Goal: Task Accomplishment & Management: Manage account settings

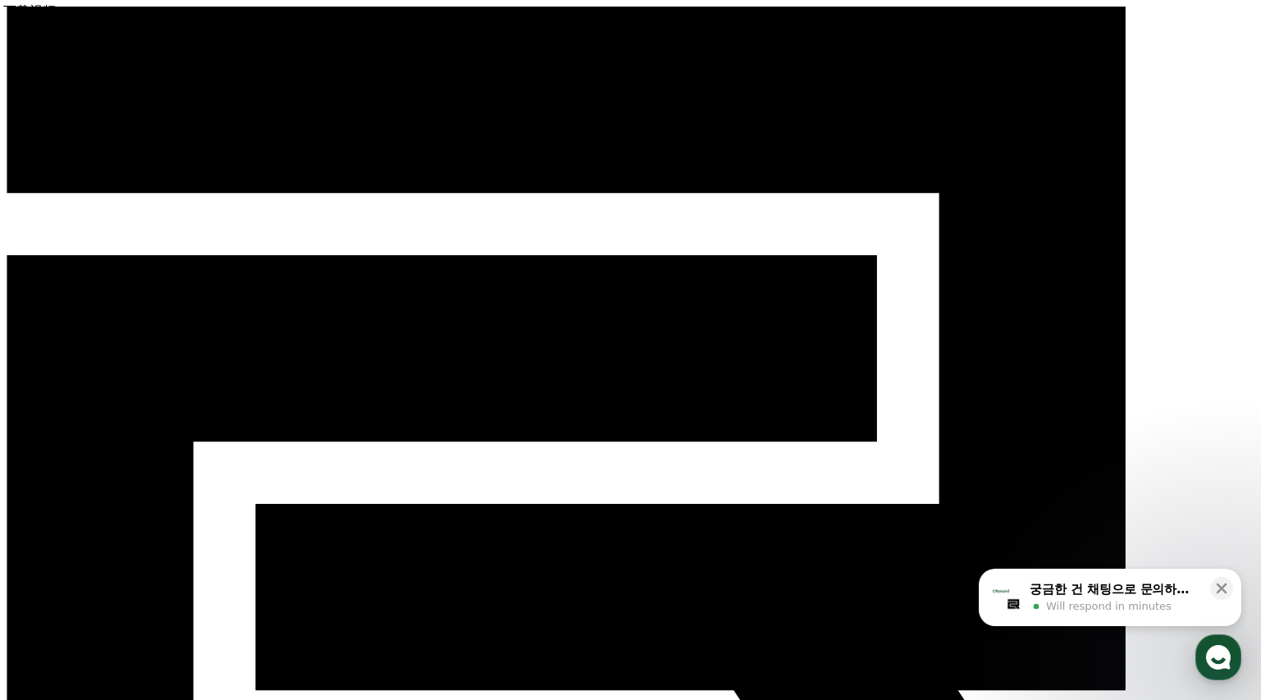
click at [1156, 605] on span "Will respond in minutes" at bounding box center [1108, 606] width 125 height 15
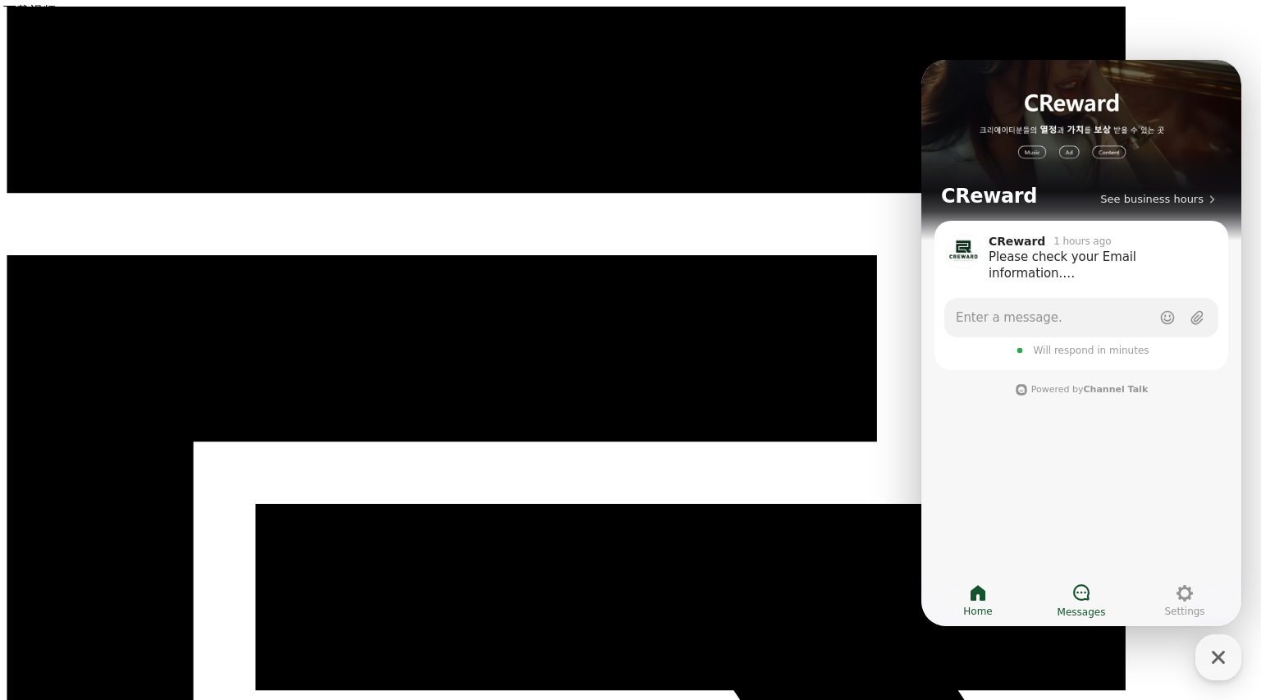
click at [1101, 590] on link "Messages" at bounding box center [1080, 600] width 103 height 41
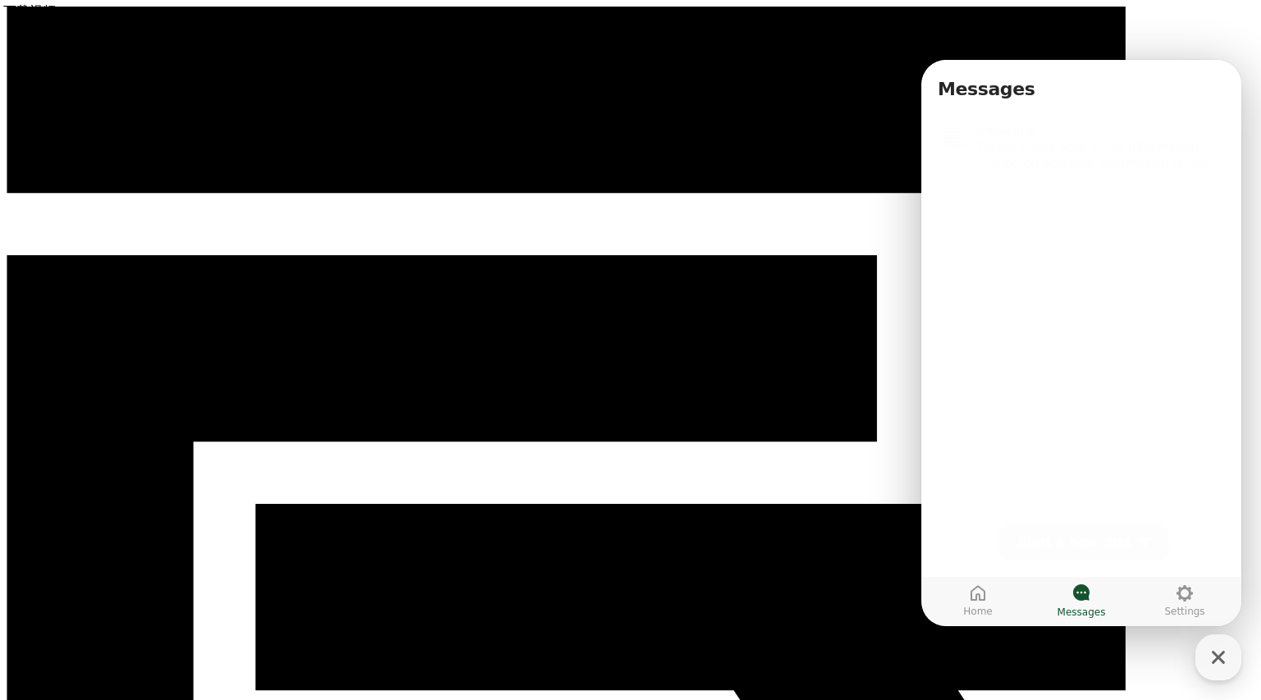
select select "**********"
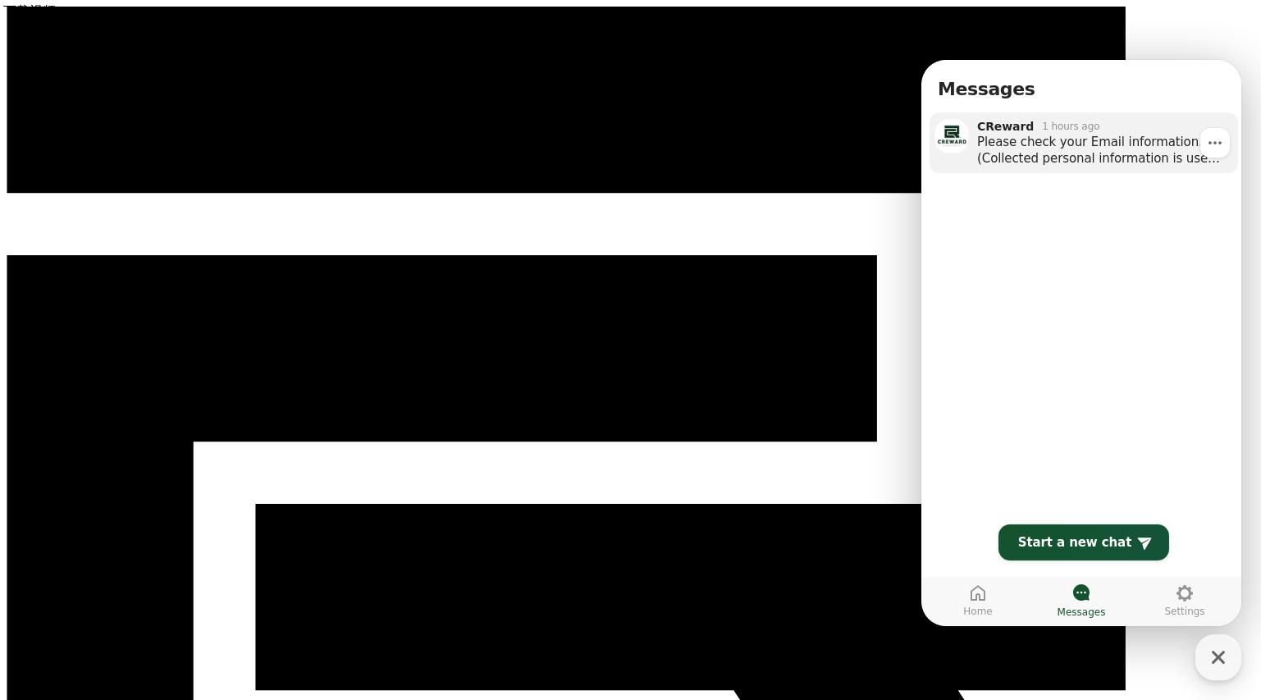
click at [1147, 155] on div "Please check your Email information. (Collected personal information is used so…" at bounding box center [1101, 150] width 249 height 33
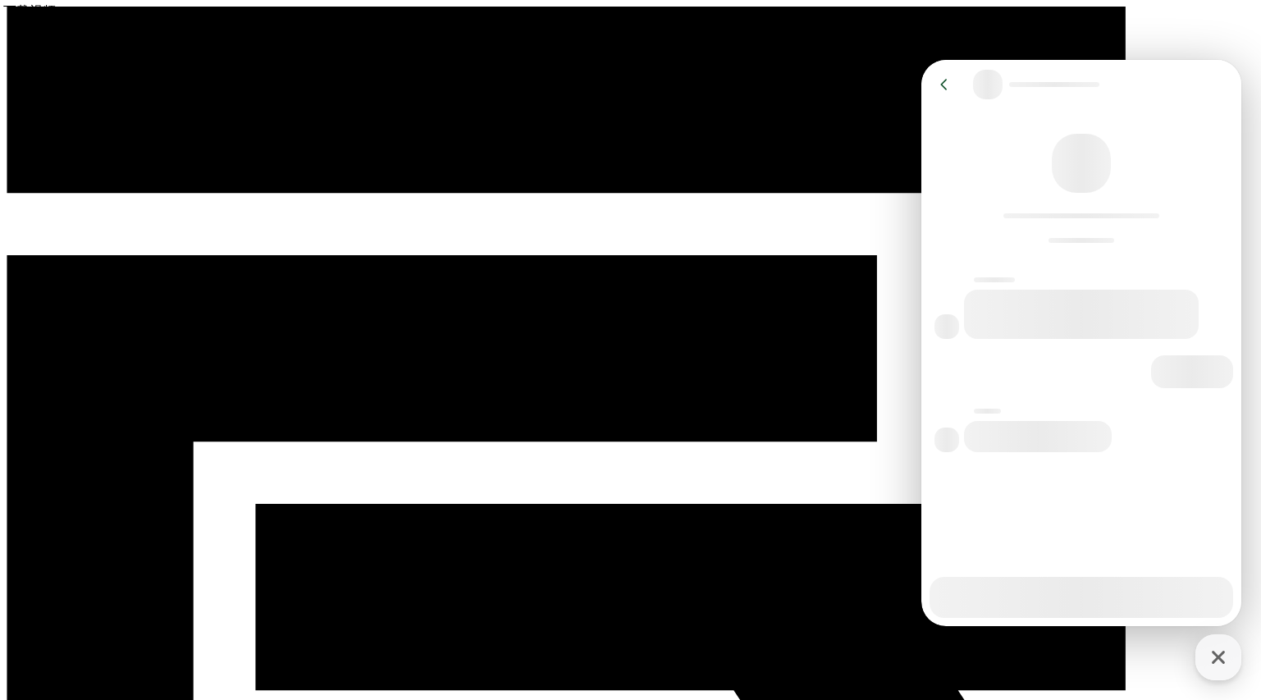
click at [1147, 155] on div at bounding box center [1081, 183] width 320 height 148
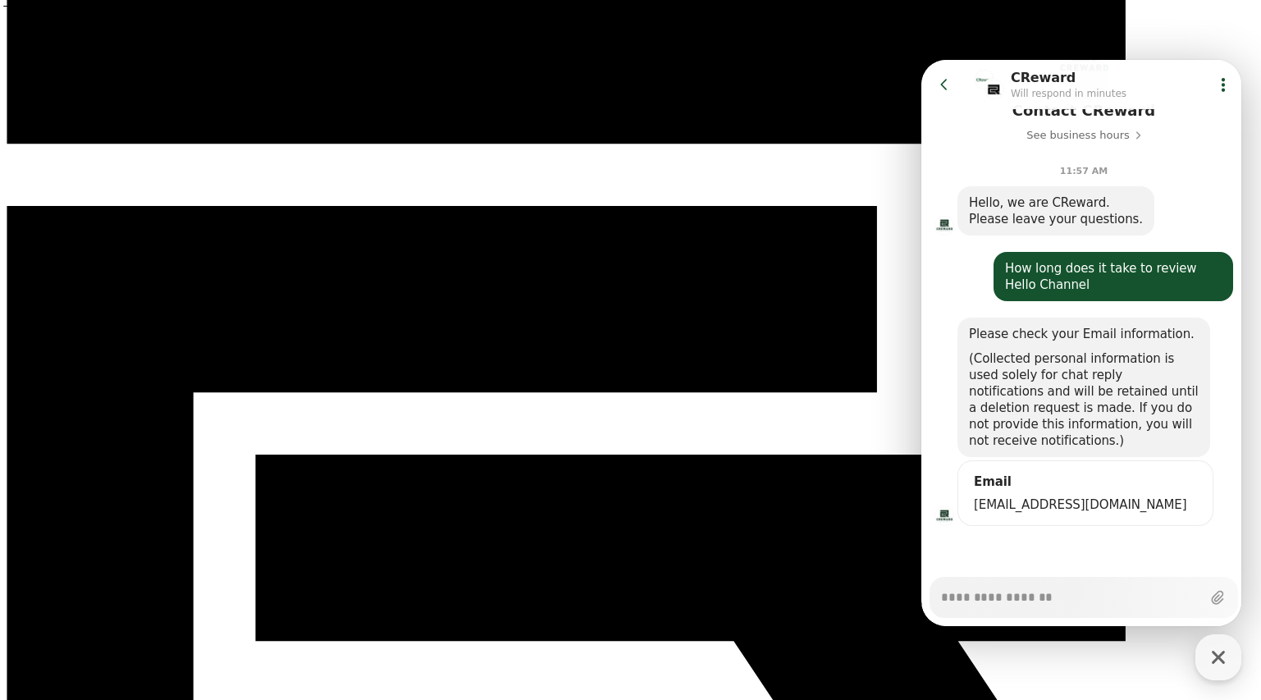
scroll to position [51, 0]
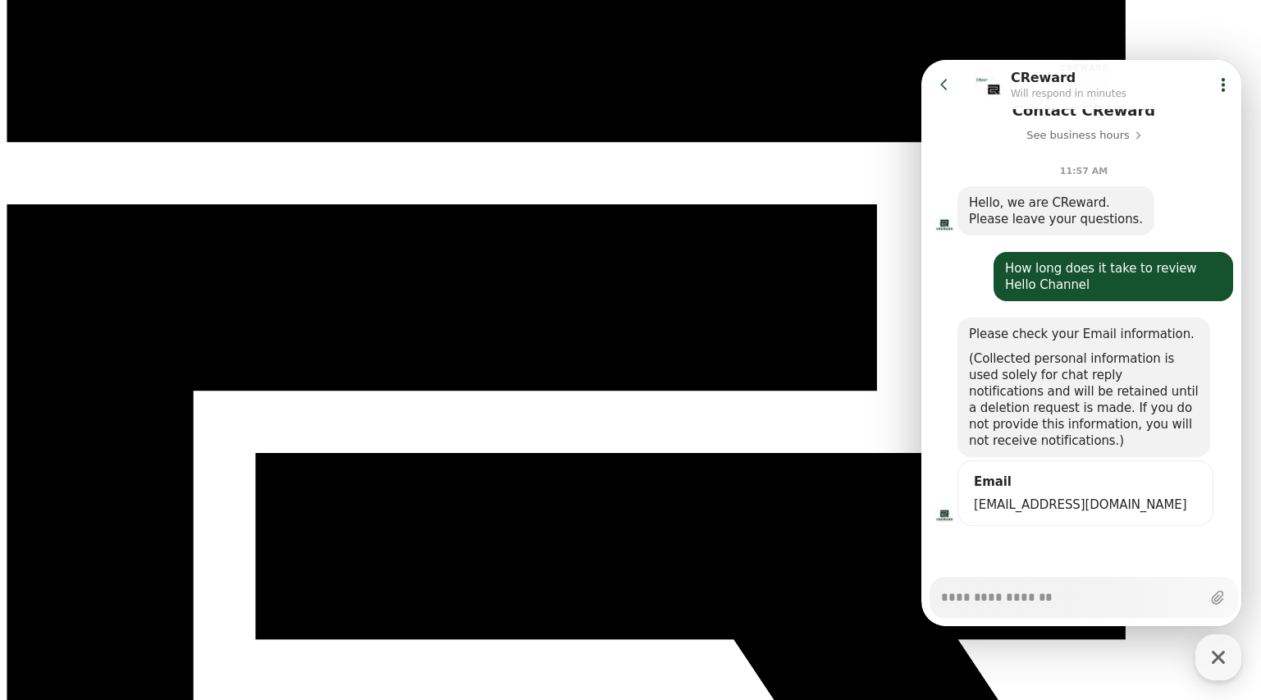
type textarea "*"
